Goal: Task Accomplishment & Management: Use online tool/utility

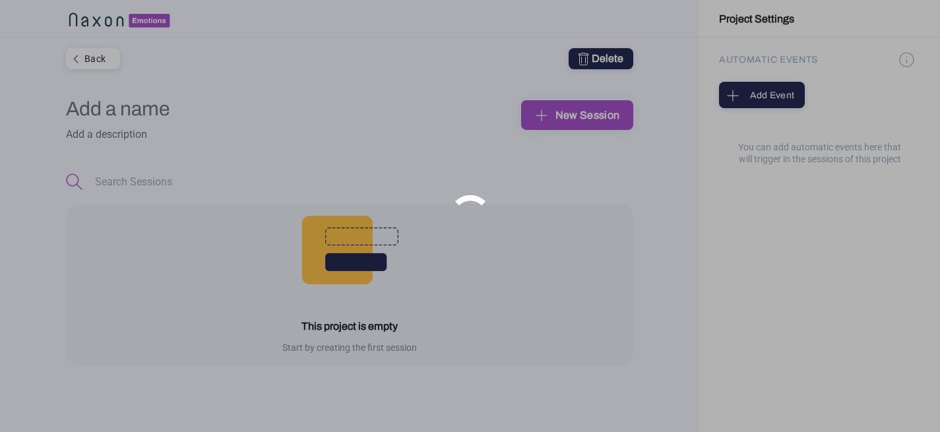
type input "pruebas"
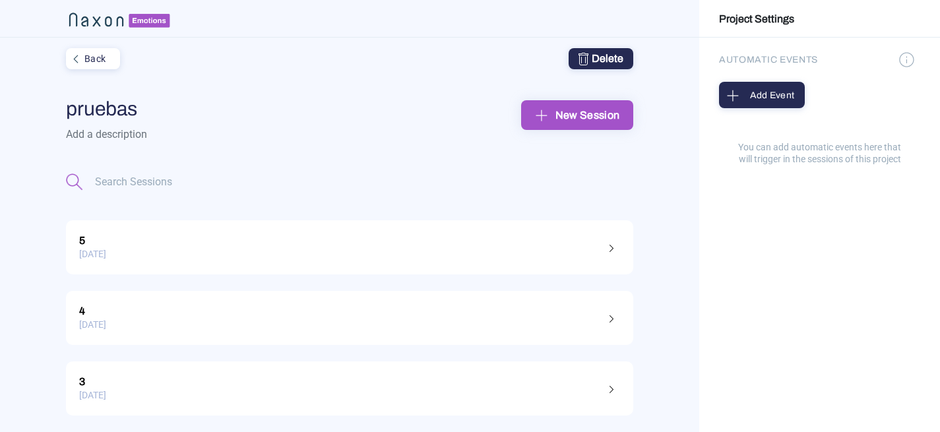
click at [567, 115] on div "New Session" at bounding box center [577, 115] width 91 height 20
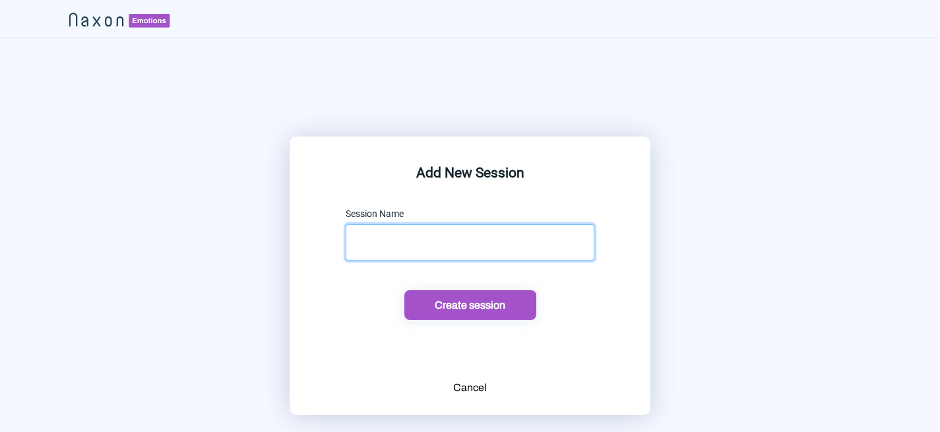
click at [391, 255] on input "text" at bounding box center [470, 242] width 249 height 36
type input "Yo"
click at [479, 307] on div "Create session" at bounding box center [470, 305] width 124 height 14
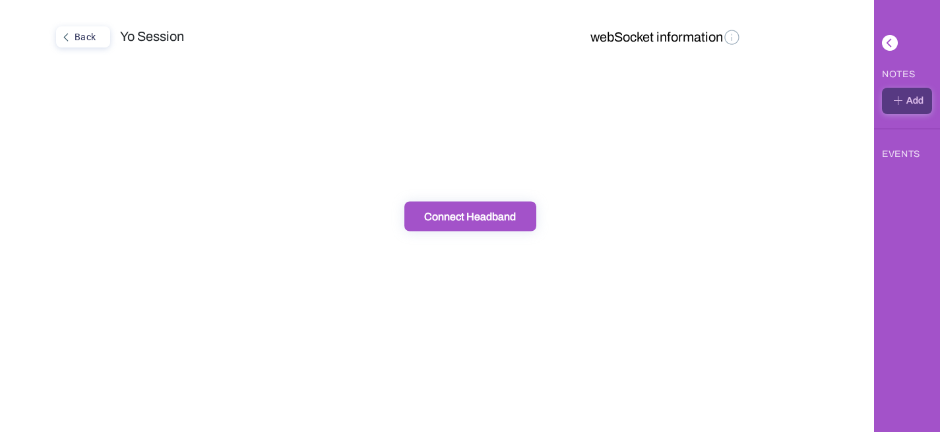
click at [453, 231] on div "Back Yo Session webSocket information" at bounding box center [437, 216] width 874 height 432
click at [453, 215] on div "Connect Headband" at bounding box center [470, 216] width 124 height 14
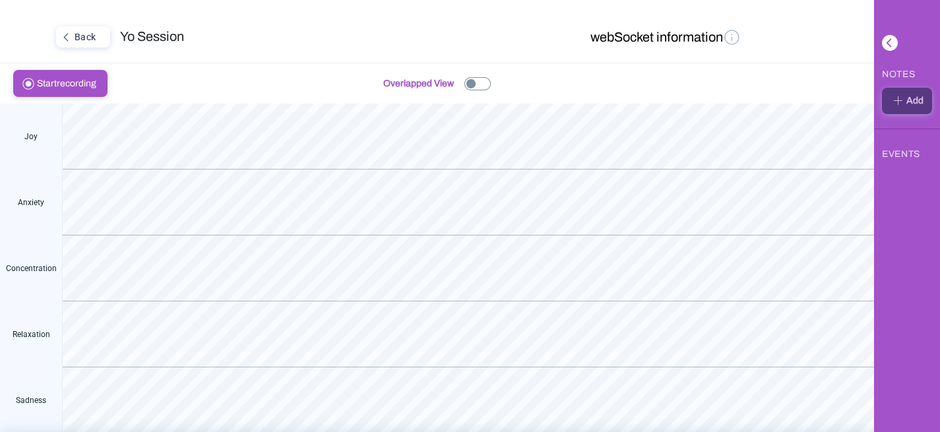
click at [472, 82] on img at bounding box center [477, 83] width 26 height 13
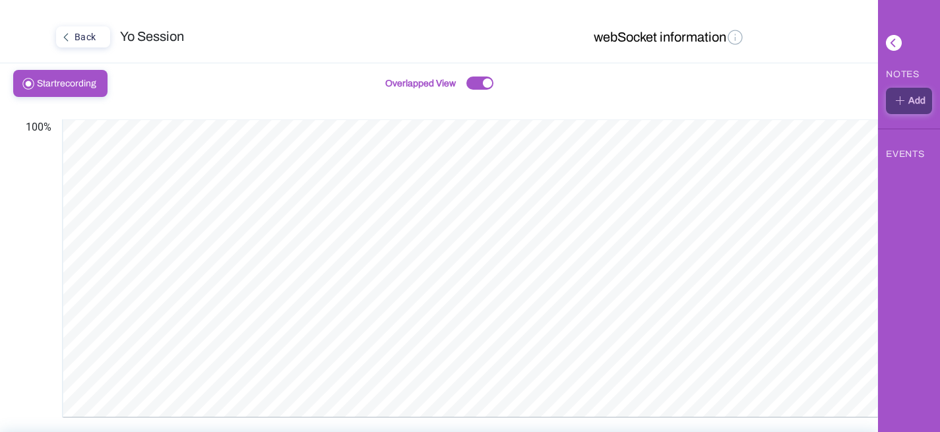
click at [80, 75] on span "Start recording" at bounding box center [70, 84] width 67 height 26
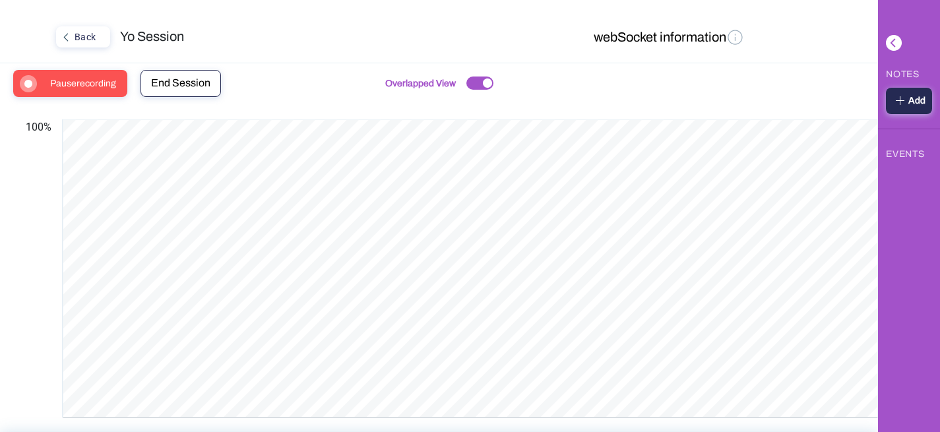
click at [113, 84] on span "Pause recording" at bounding box center [87, 84] width 74 height 26
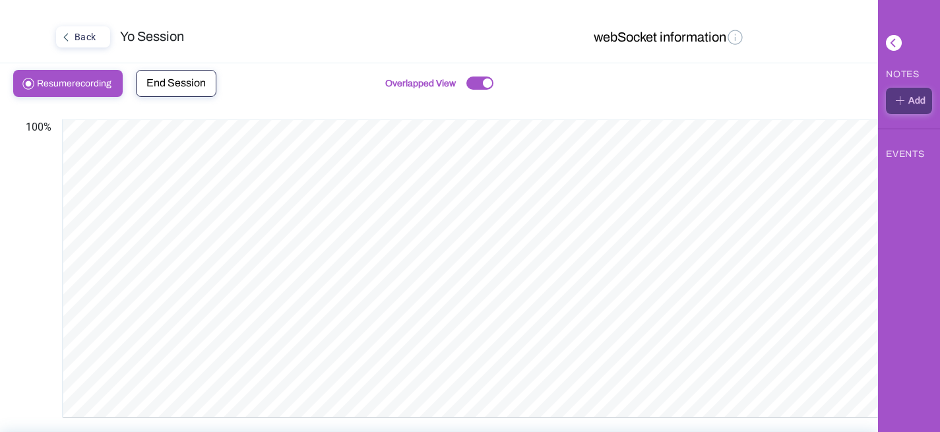
click at [189, 79] on span "End Session" at bounding box center [175, 82] width 59 height 11
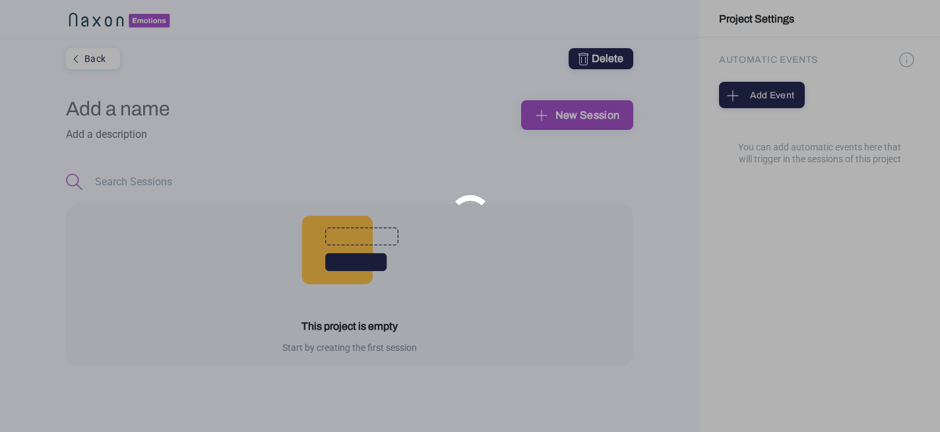
type input "pruebas"
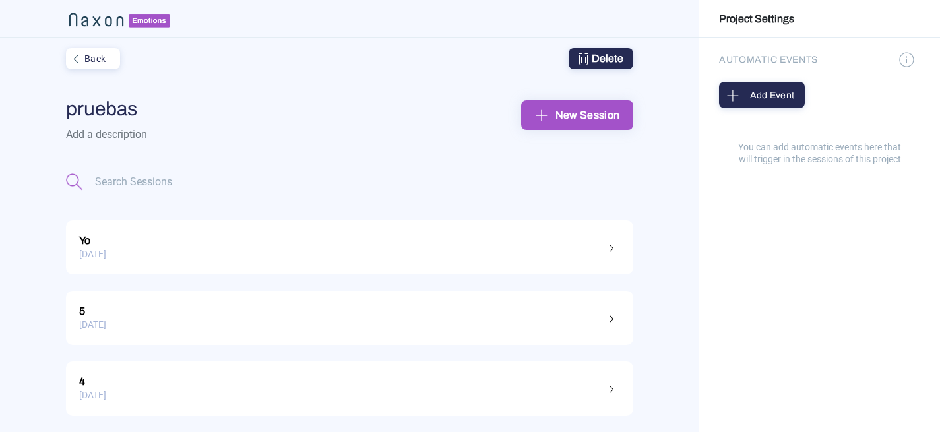
click at [619, 121] on div "New Session" at bounding box center [577, 115] width 91 height 20
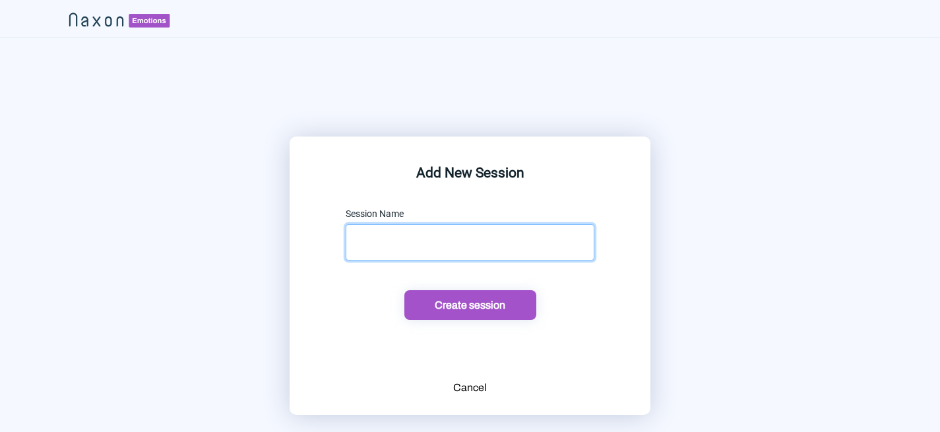
click at [472, 258] on input "text" at bounding box center [470, 242] width 249 height 36
type input "[MEDICAL_DATA]"
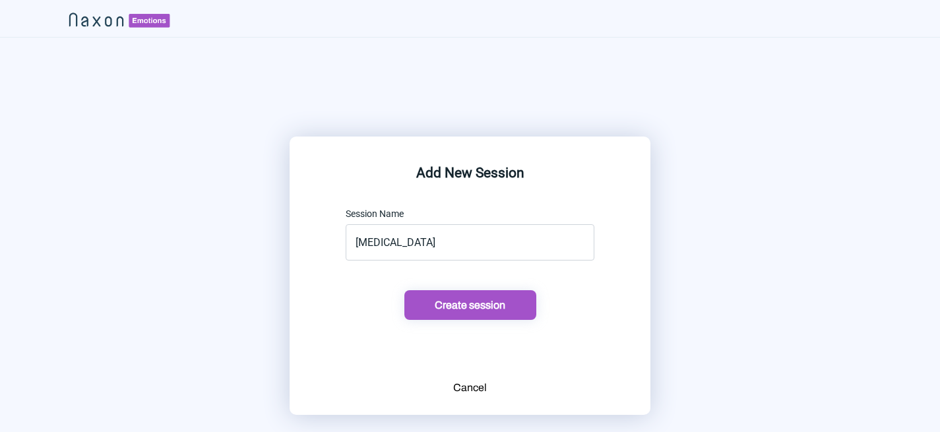
click at [499, 310] on div "Create session" at bounding box center [470, 305] width 124 height 14
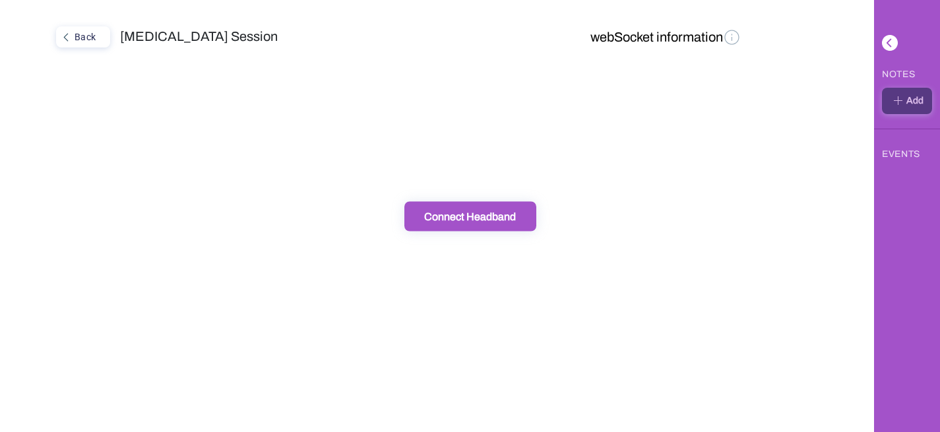
click at [477, 226] on button "Connect Headband" at bounding box center [470, 216] width 132 height 30
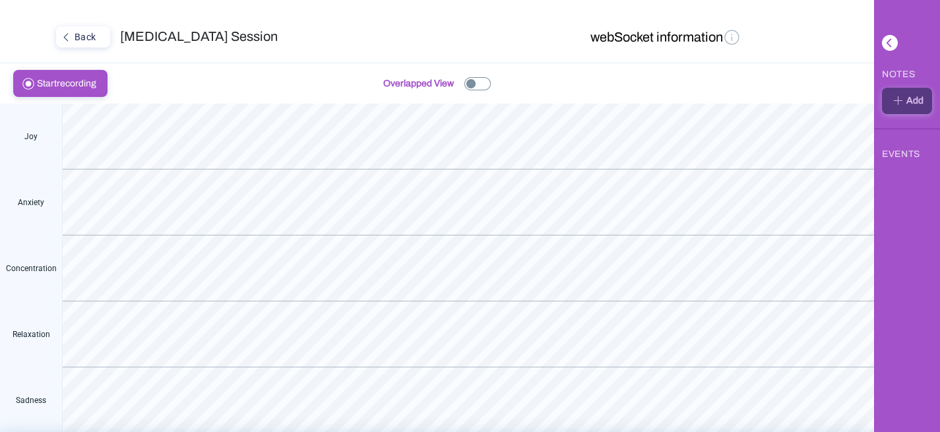
click at [479, 85] on img at bounding box center [477, 83] width 26 height 13
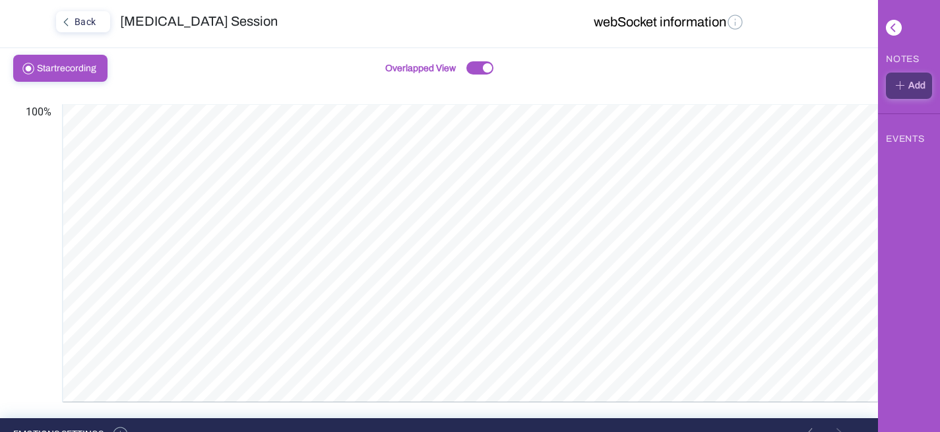
scroll to position [15, 0]
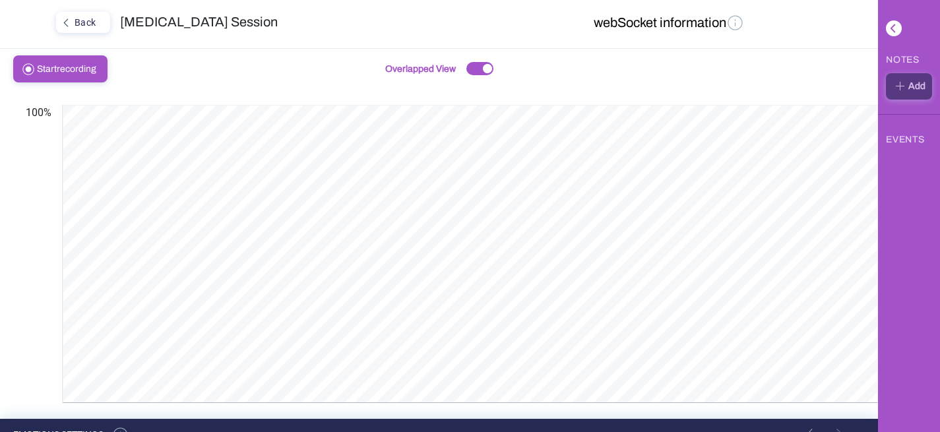
click at [61, 61] on span "Start recording" at bounding box center [70, 69] width 67 height 26
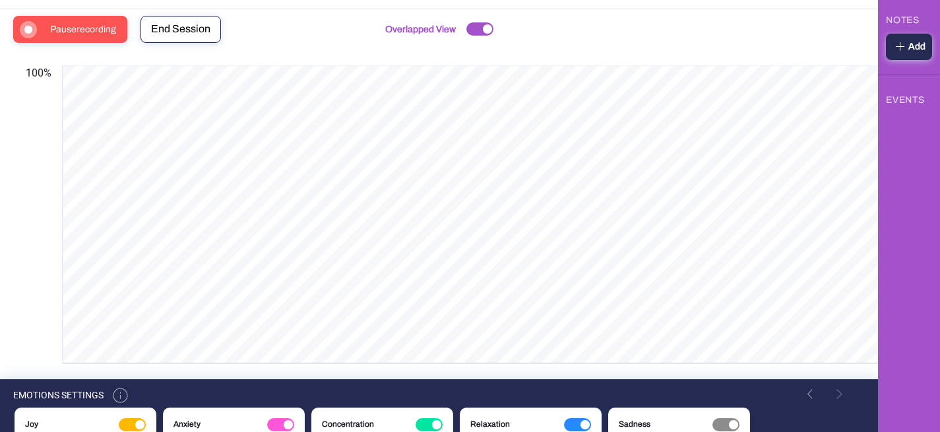
scroll to position [48, 0]
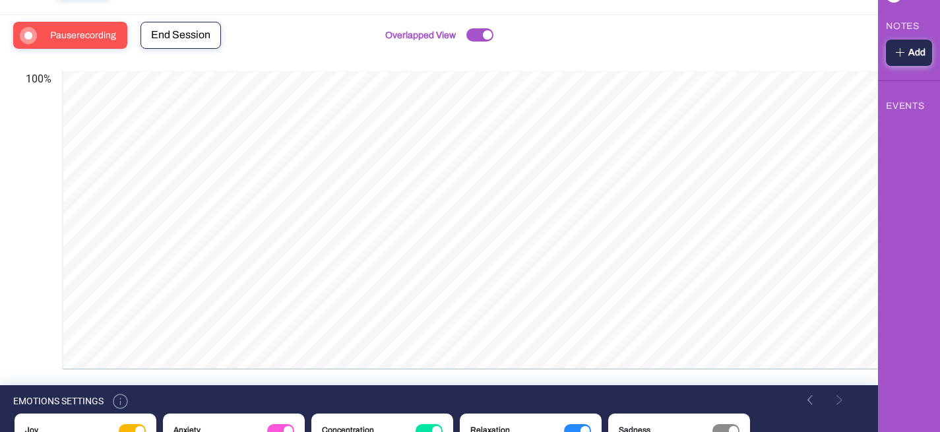
click at [89, 30] on span "Pause recording" at bounding box center [87, 35] width 74 height 26
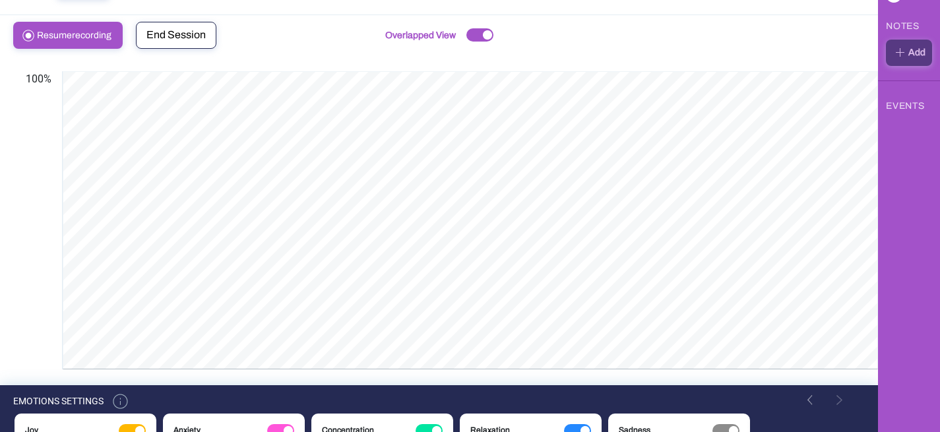
click at [186, 31] on span "End Session" at bounding box center [175, 34] width 59 height 11
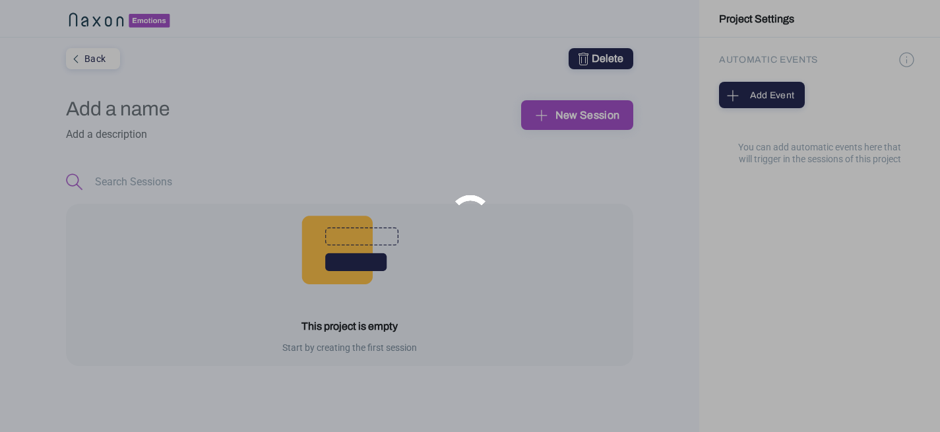
type input "pruebas"
